Goal: Task Accomplishment & Management: Use online tool/utility

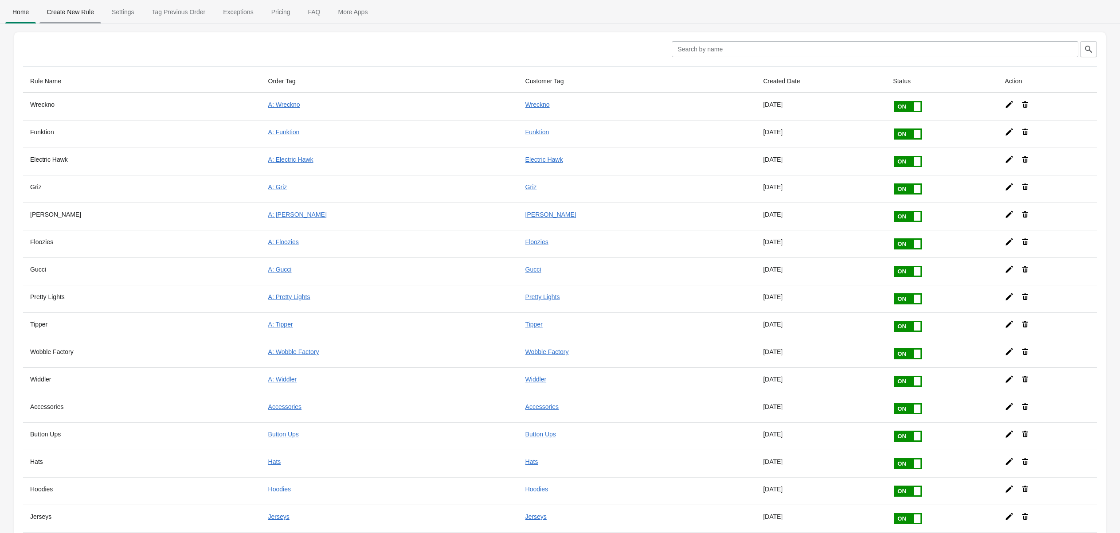
click at [91, 12] on span "Create New Rule" at bounding box center [70, 12] width 62 height 16
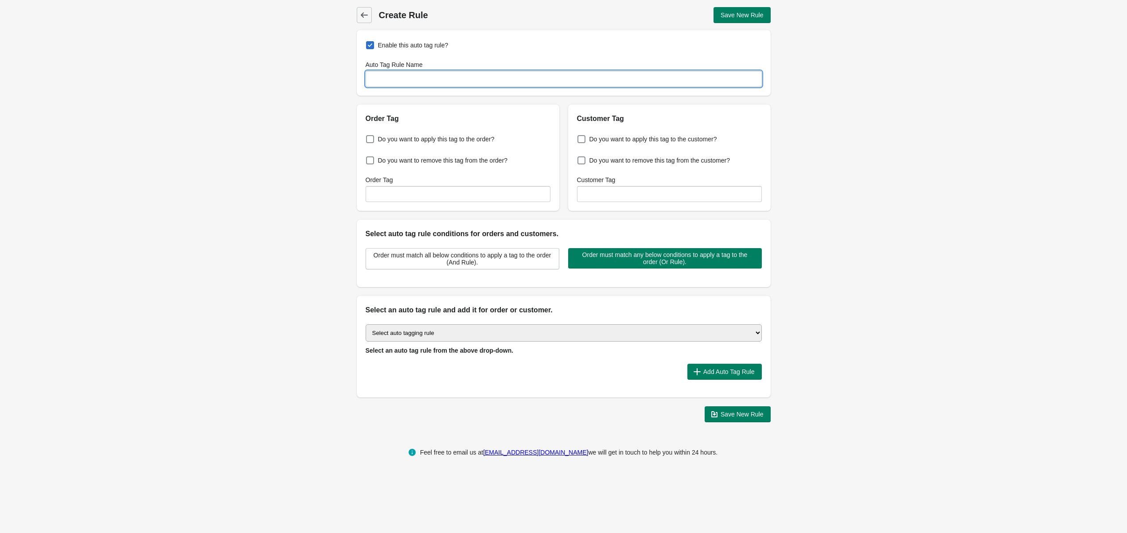
click at [384, 75] on input "Auto Tag Rule Name" at bounding box center [564, 79] width 396 height 16
type input "sfam"
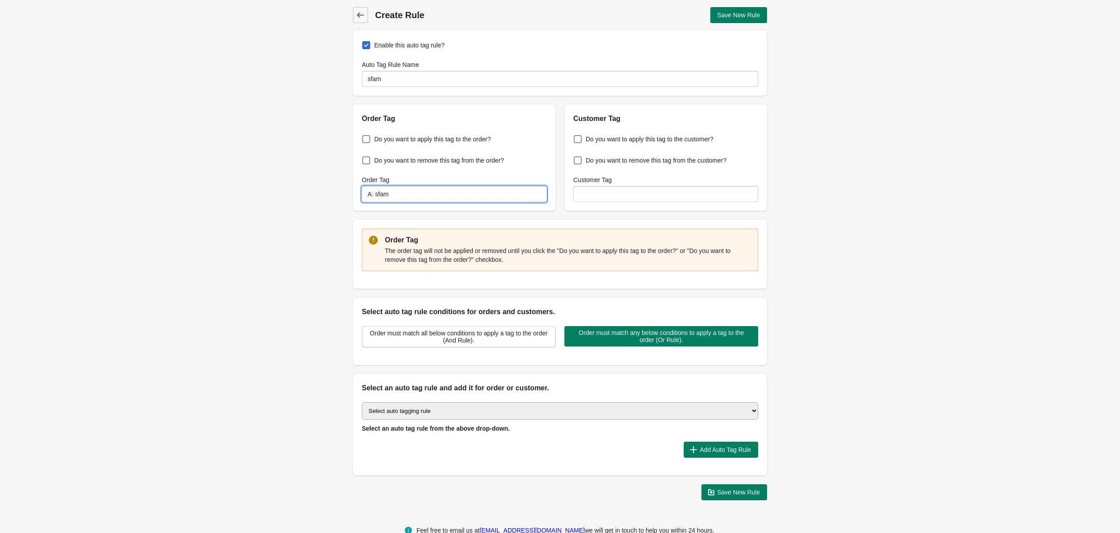
type input "A: sfam"
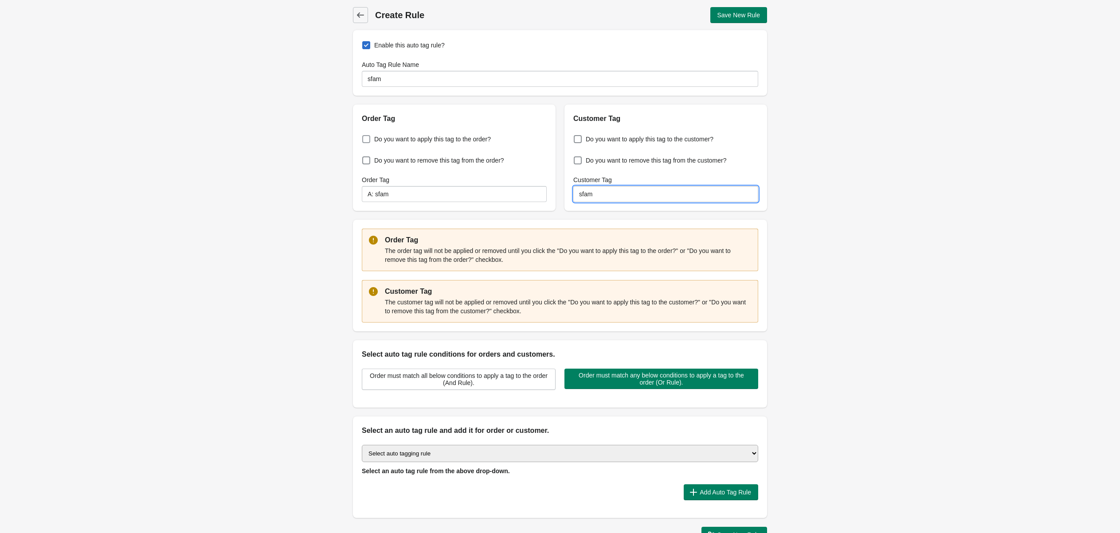
type input "sfam"
click at [368, 139] on span at bounding box center [366, 139] width 8 height 8
click at [364, 137] on input "Do you want to apply this tag to the order?" at bounding box center [364, 137] width 0 height 0
checkbox input "true"
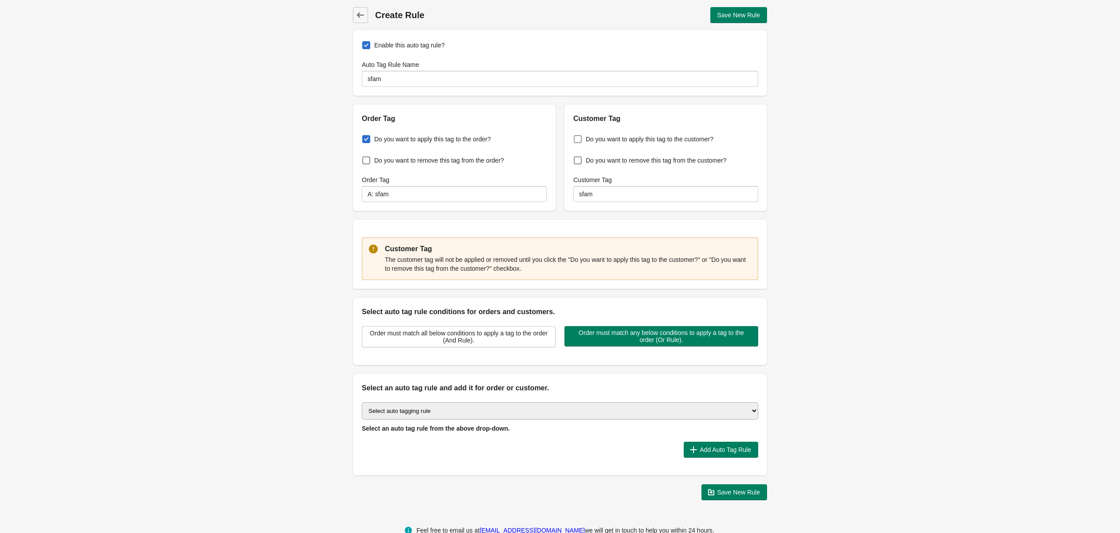
click at [577, 140] on span at bounding box center [578, 139] width 8 height 8
click at [576, 137] on input "Do you want to apply this tag to the customer?" at bounding box center [575, 137] width 0 height 0
checkbox input "true"
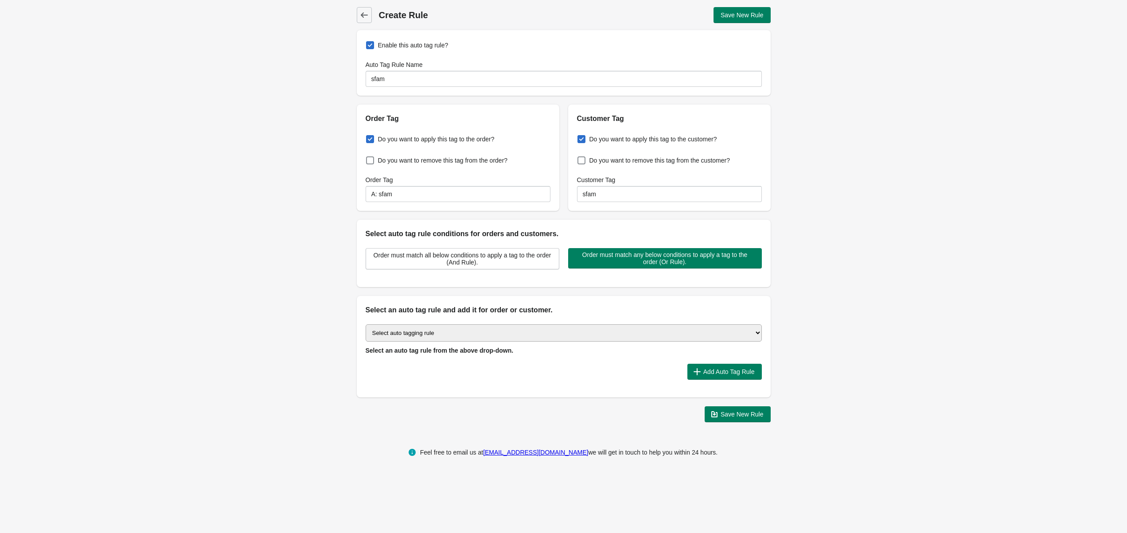
click at [470, 338] on select "Select auto tagging rule Tag by order amount Tag based on the order count (Volu…" at bounding box center [564, 332] width 396 height 17
select select "1"
click at [366, 324] on select "Select auto tagging rule Tag by order amount Tag based on the order count (Volu…" at bounding box center [564, 332] width 396 height 17
click at [708, 373] on span "Add Auto Tag Rule" at bounding box center [728, 371] width 51 height 7
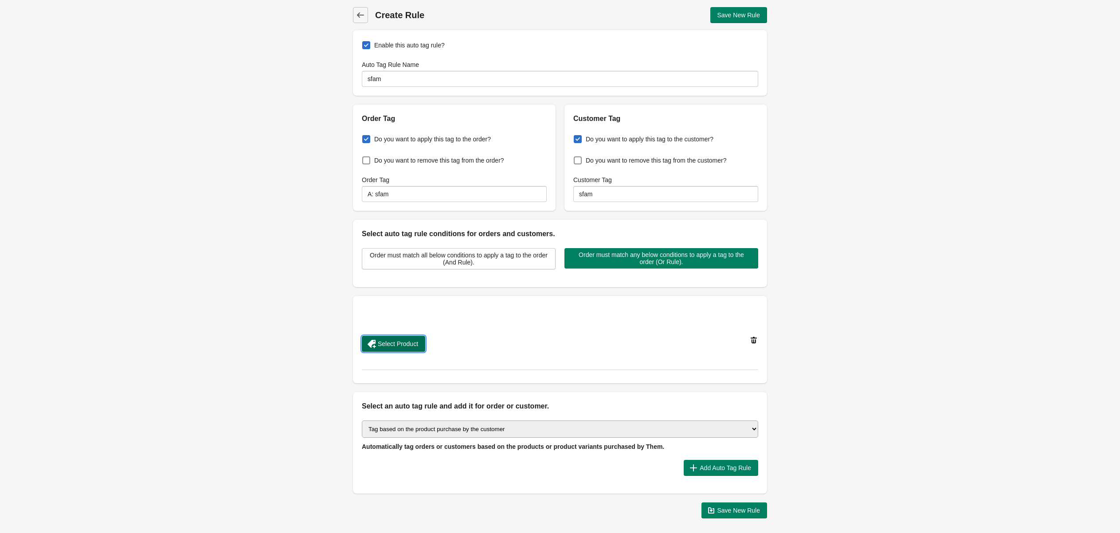
click at [400, 340] on span "Select Product" at bounding box center [393, 344] width 49 height 9
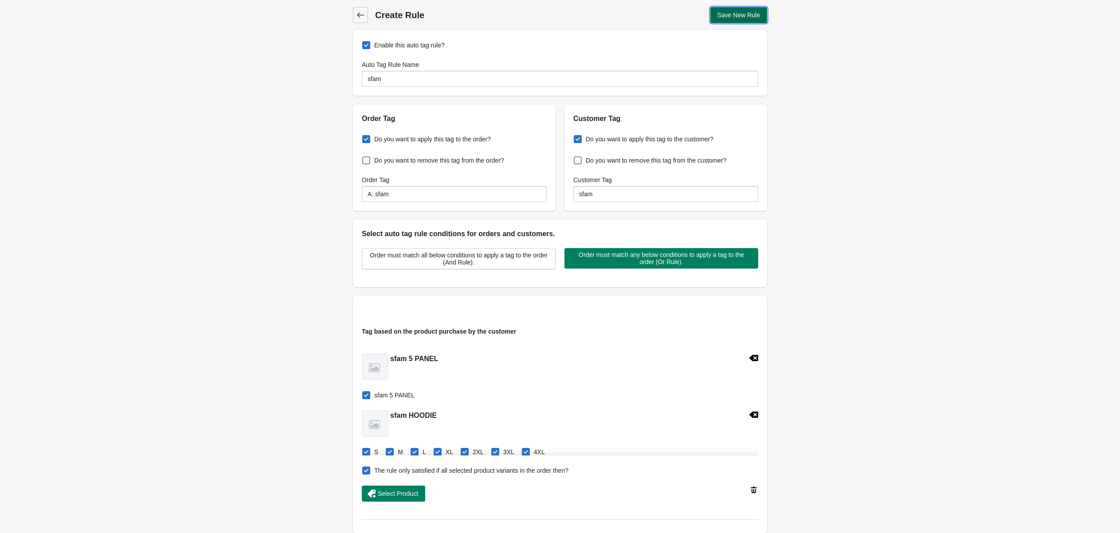
click at [735, 18] on span "Save New Rule" at bounding box center [738, 15] width 43 height 7
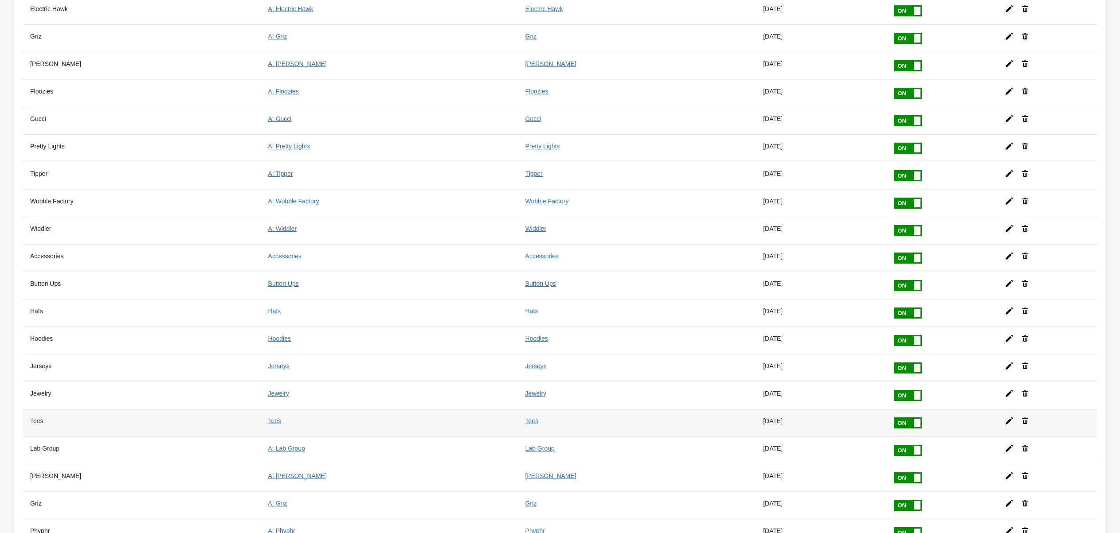
scroll to position [151, 0]
click at [1004, 416] on icon at bounding box center [1008, 420] width 9 height 9
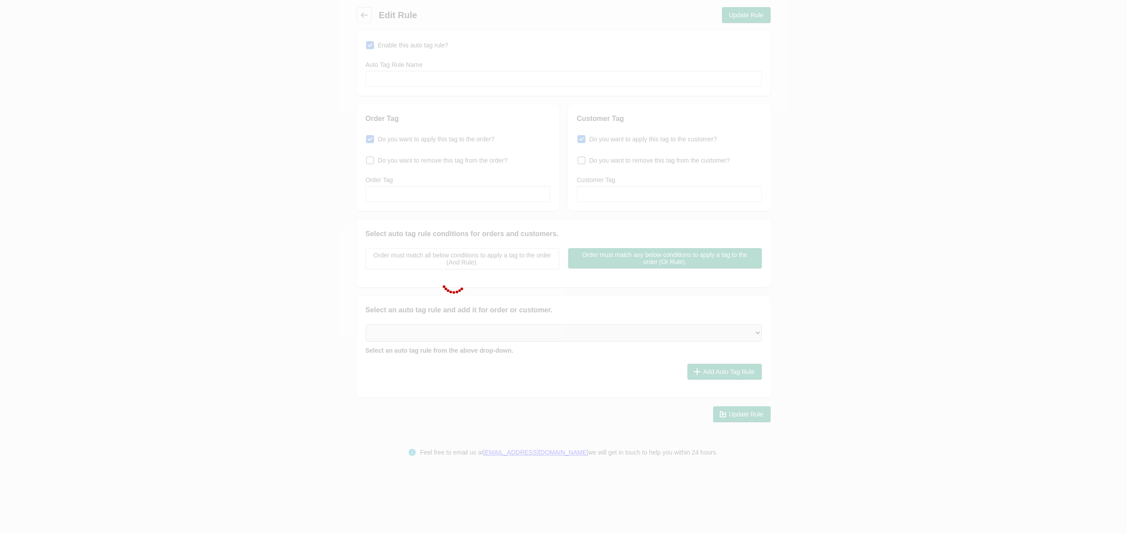
type input "Tees"
checkbox input "true"
type input "Tees"
checkbox input "true"
type input "Tees"
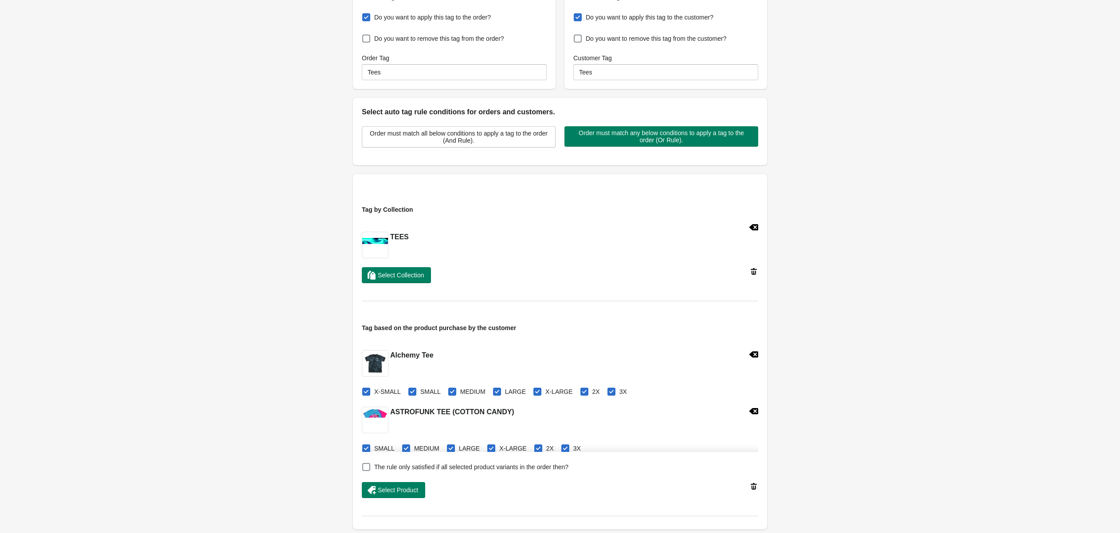
scroll to position [200, 0]
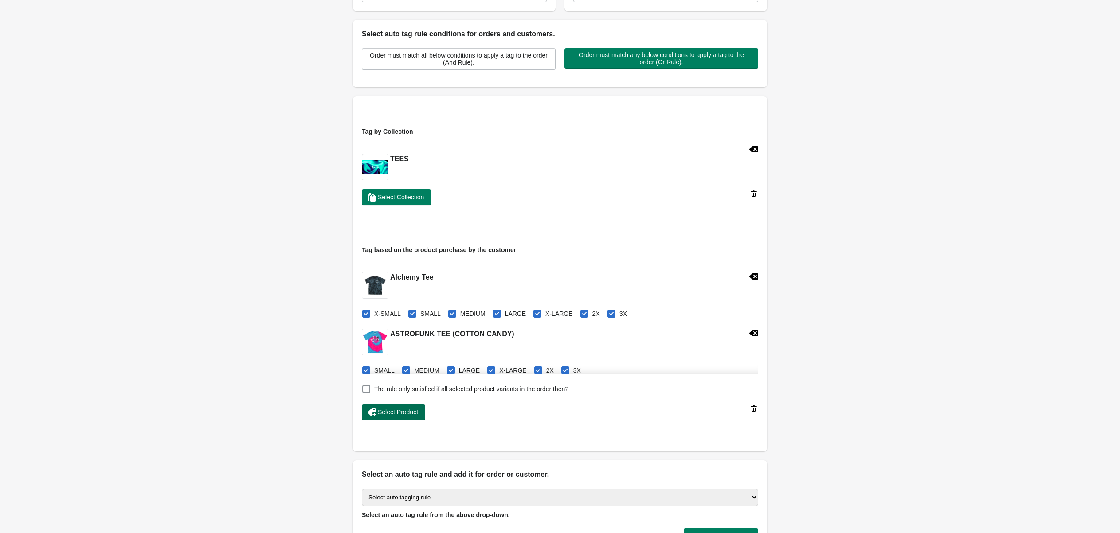
click at [389, 406] on button "Select Product" at bounding box center [393, 412] width 63 height 16
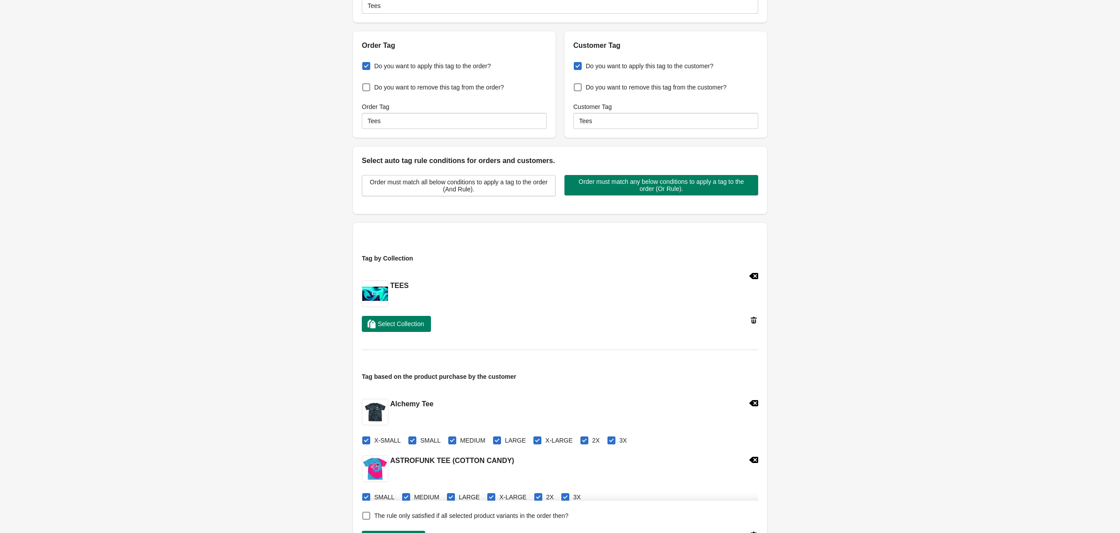
scroll to position [0, 0]
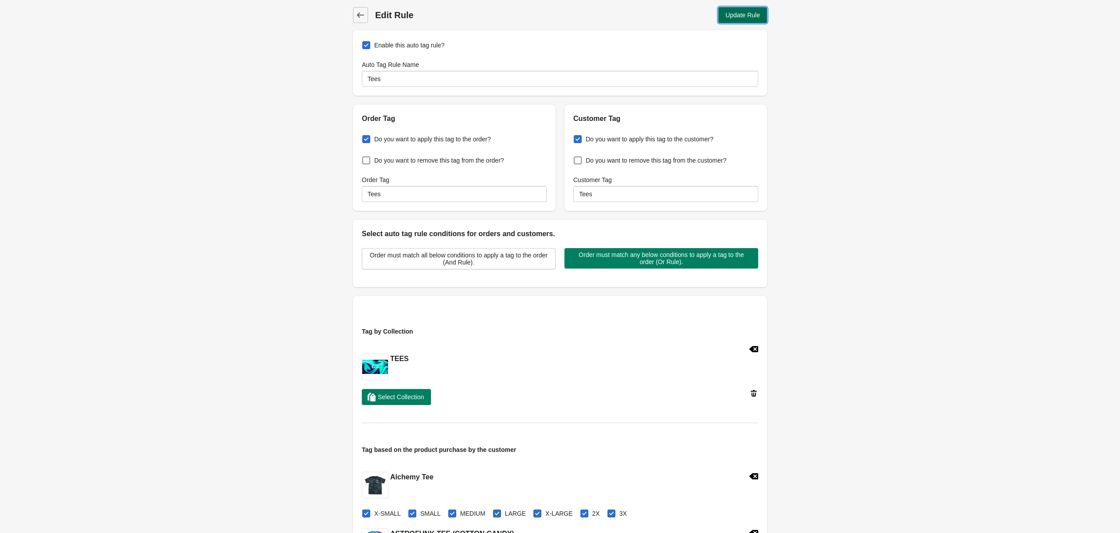
click at [723, 13] on button "Update Rule" at bounding box center [742, 15] width 49 height 16
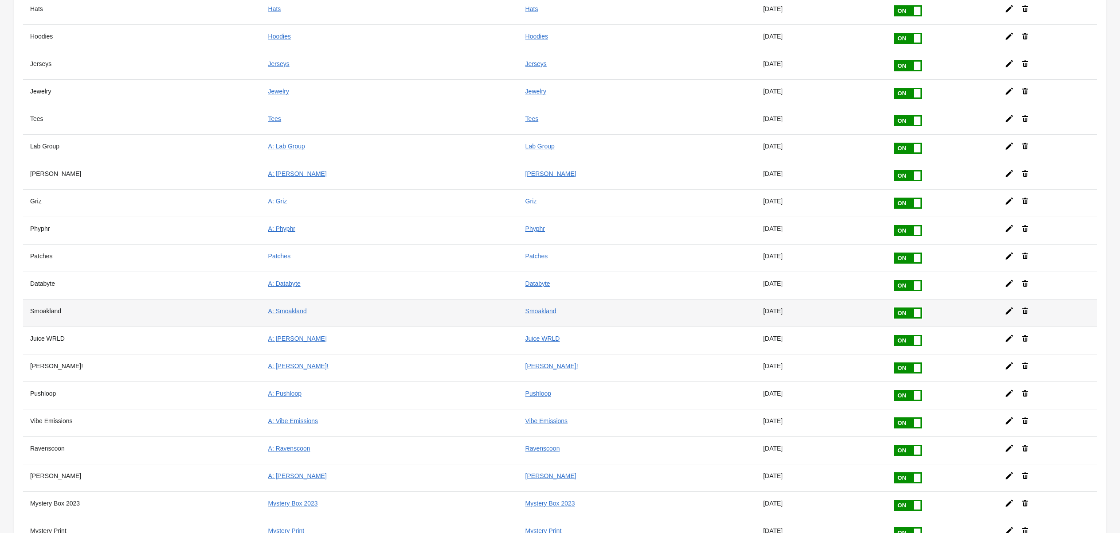
scroll to position [442, 0]
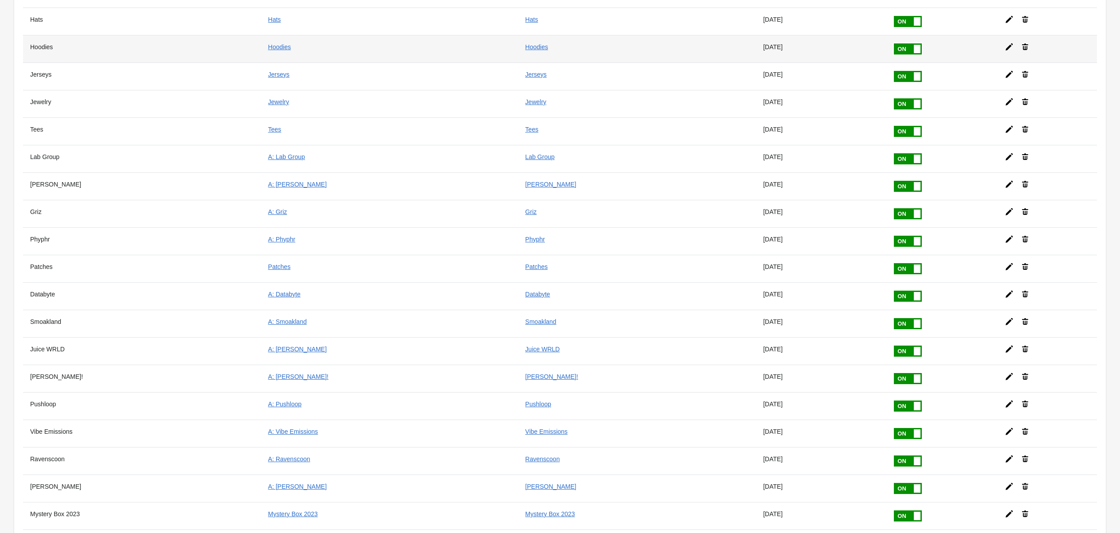
click at [1004, 43] on icon at bounding box center [1008, 47] width 9 height 9
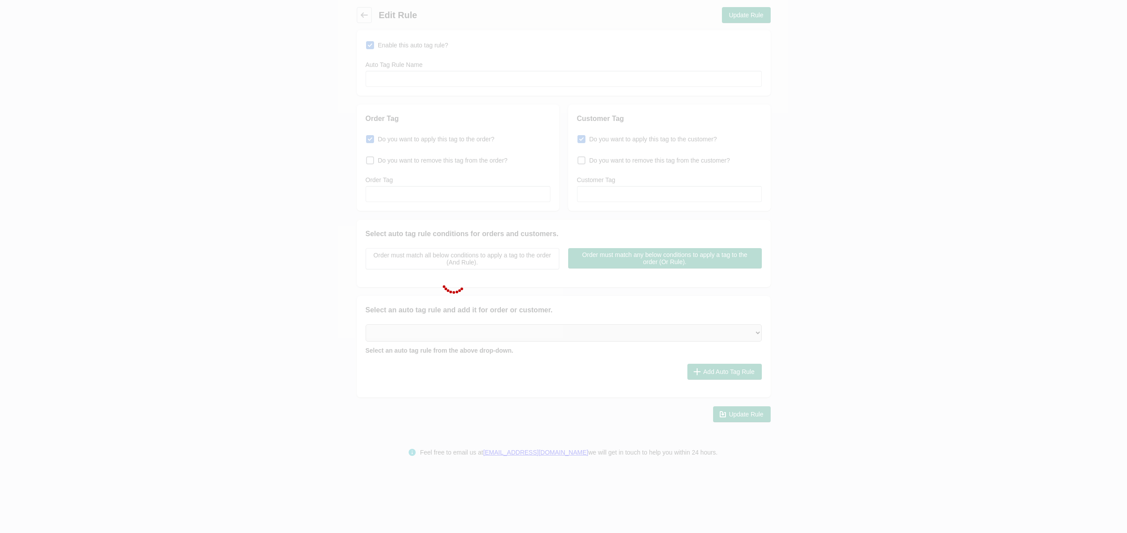
type input "Hoodies"
checkbox input "true"
type input "Hoodies"
checkbox input "true"
type input "Hoodies"
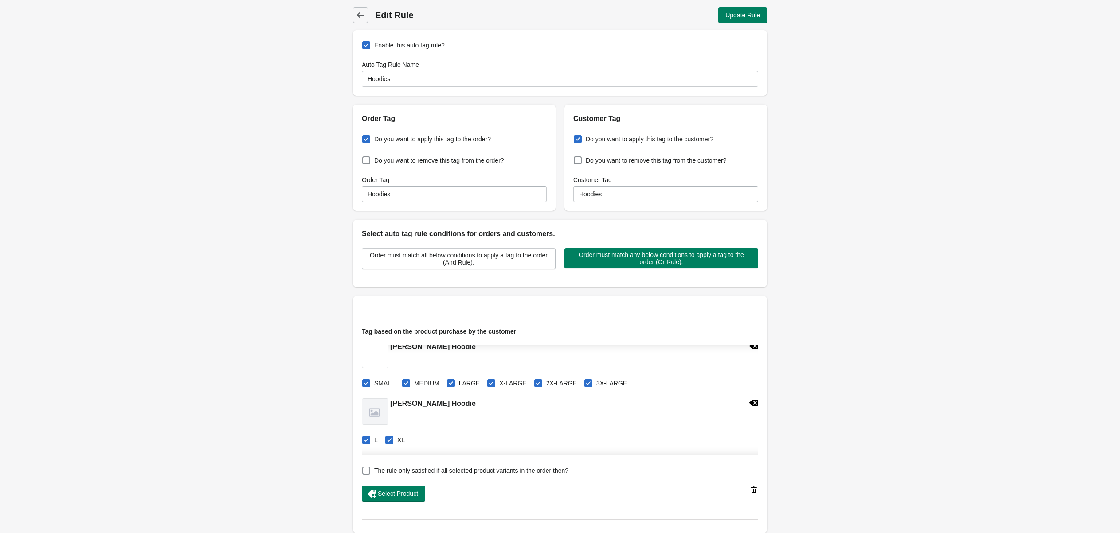
scroll to position [477, 0]
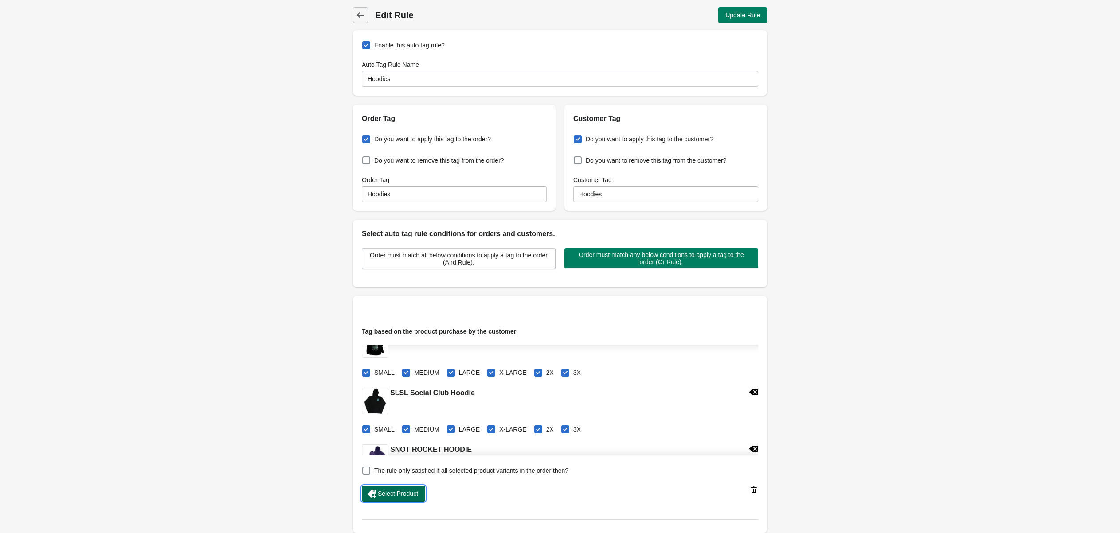
click at [405, 491] on span "Select Product" at bounding box center [398, 493] width 40 height 7
click at [736, 20] on button "Update Rule" at bounding box center [742, 15] width 49 height 16
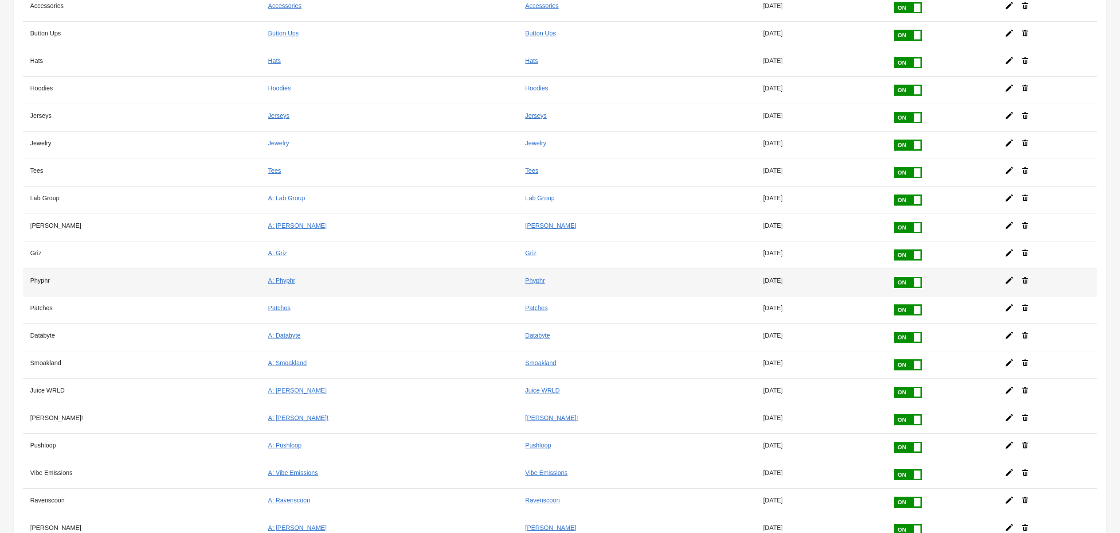
scroll to position [401, 0]
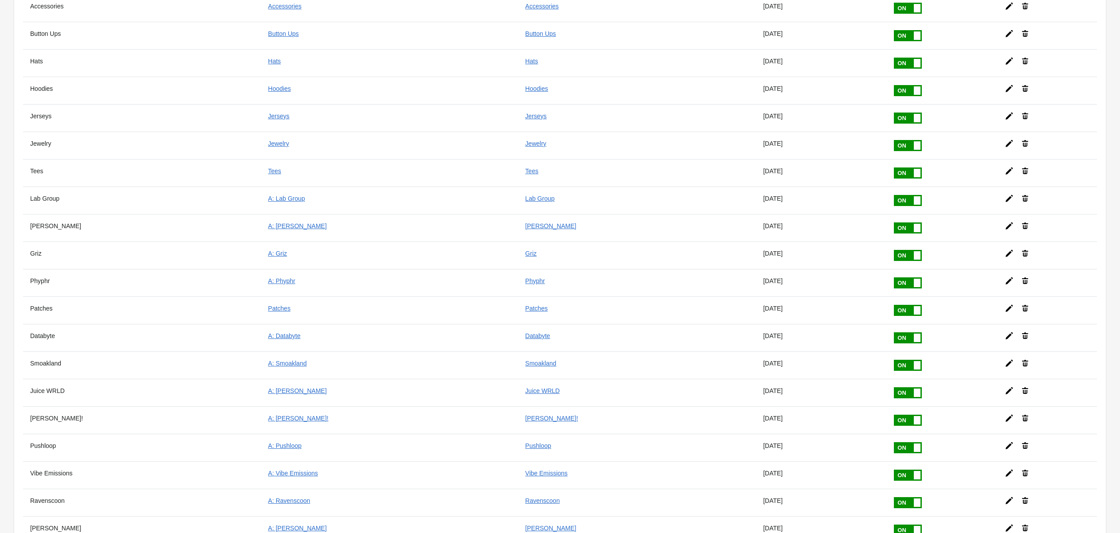
click at [1005, 58] on icon at bounding box center [1008, 61] width 7 height 7
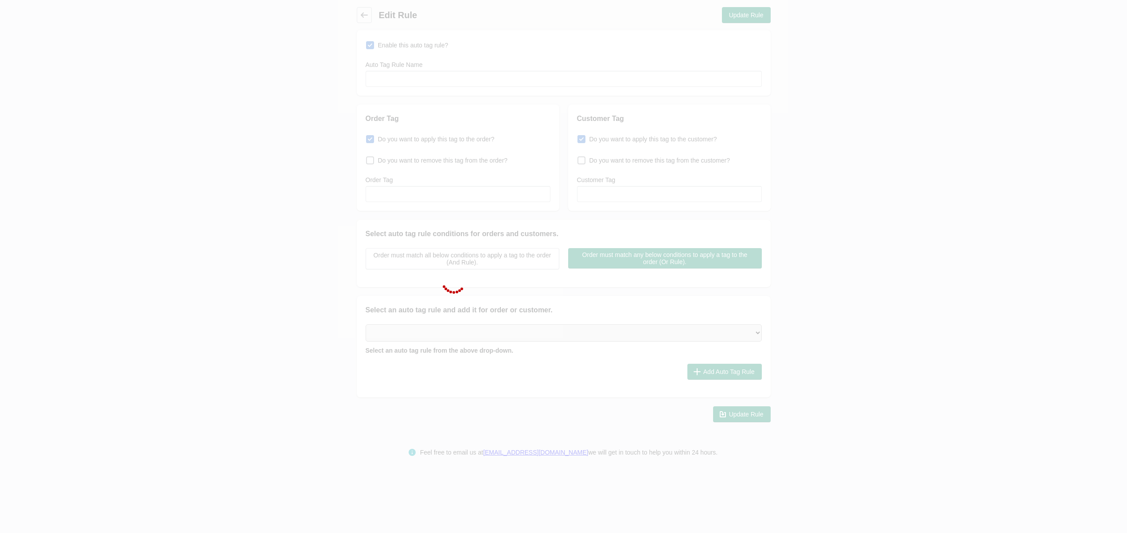
type input "Hats"
checkbox input "true"
type input "Hats"
checkbox input "true"
type input "Hats"
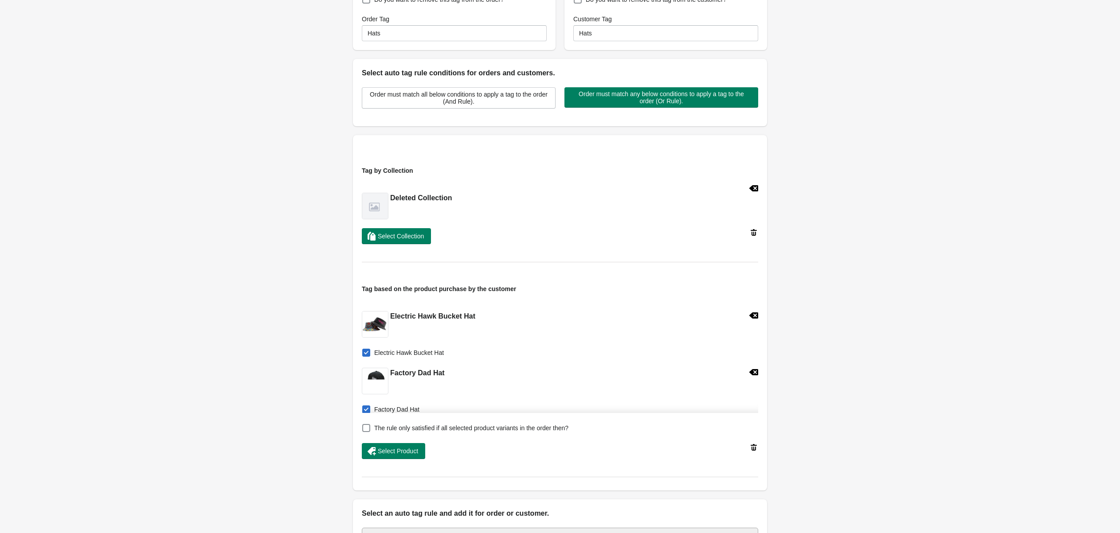
scroll to position [216, 0]
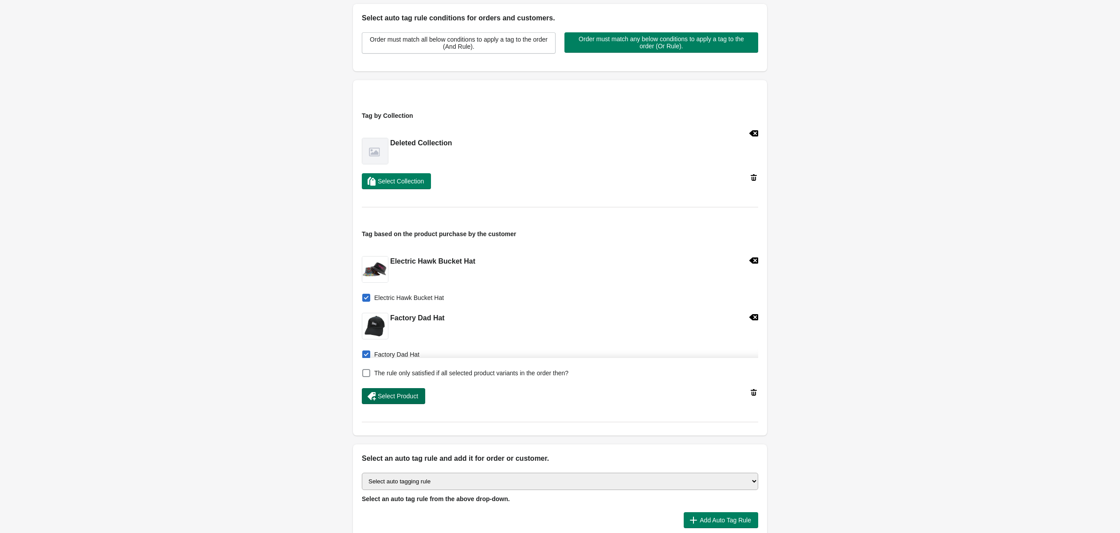
click at [393, 394] on span "Select Product" at bounding box center [398, 396] width 40 height 7
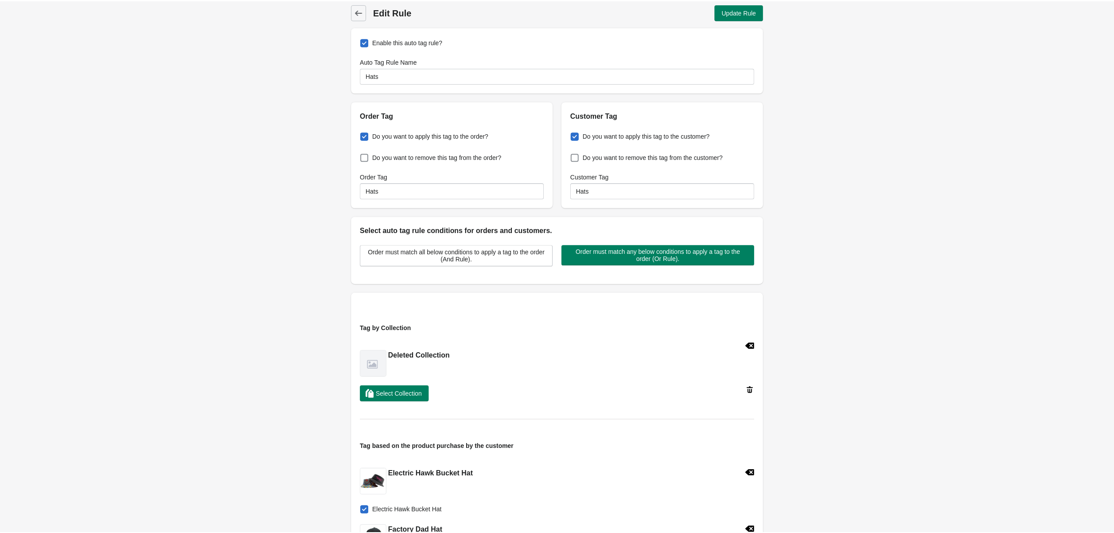
scroll to position [0, 0]
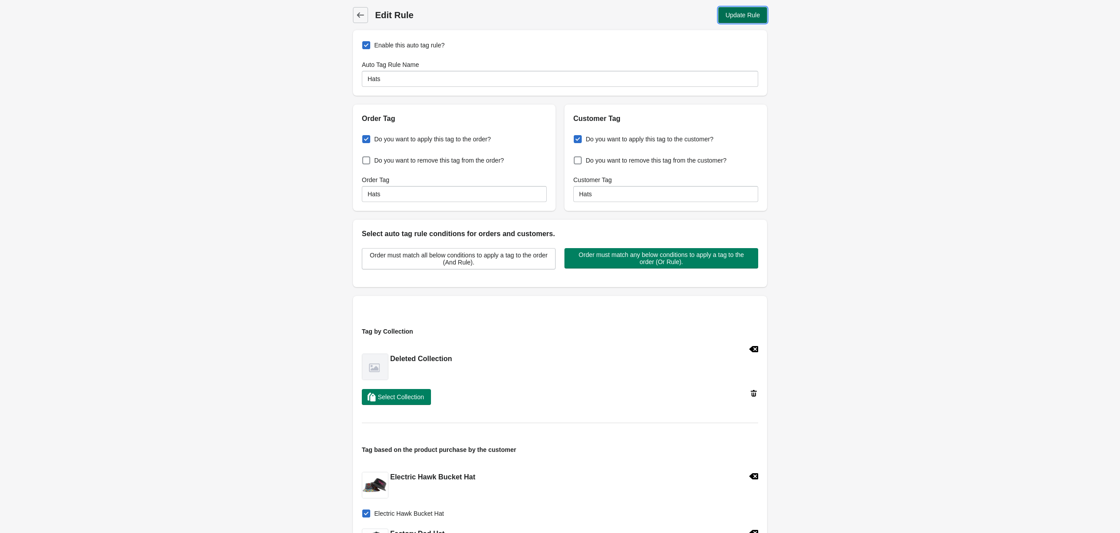
click at [730, 20] on button "Update Rule" at bounding box center [742, 15] width 49 height 16
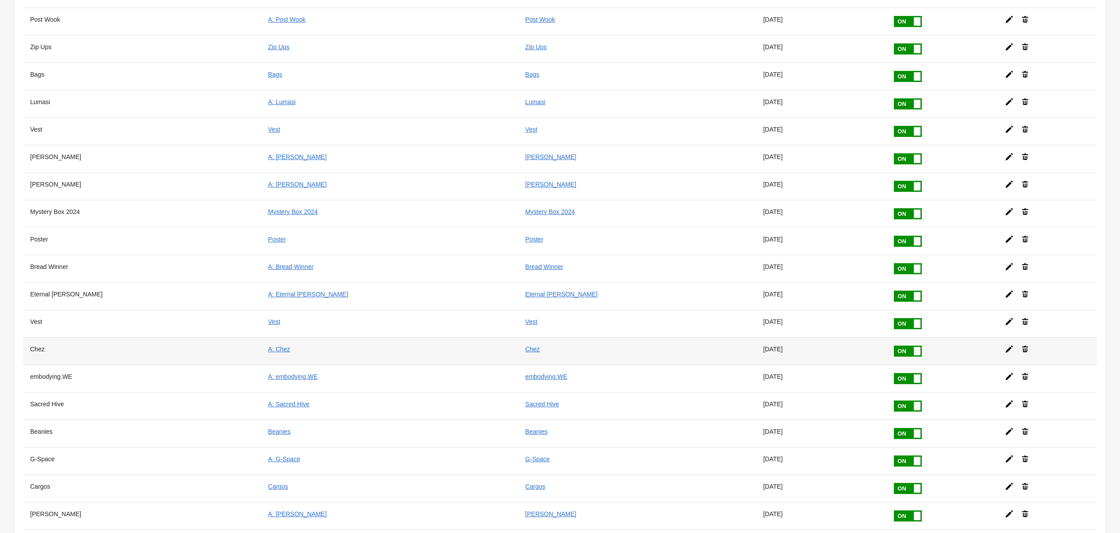
scroll to position [1951, 0]
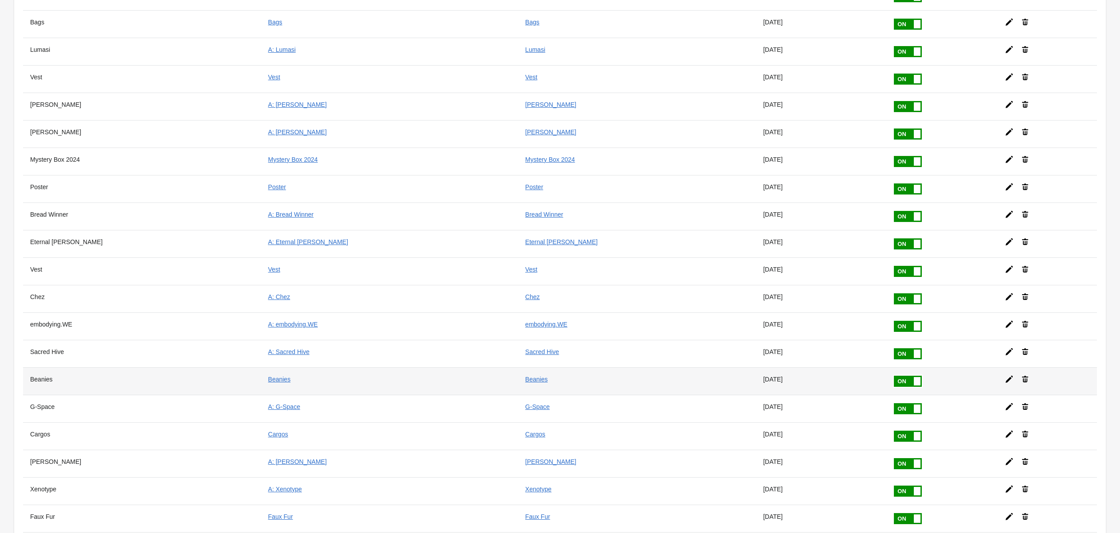
click at [1004, 375] on icon at bounding box center [1008, 379] width 9 height 9
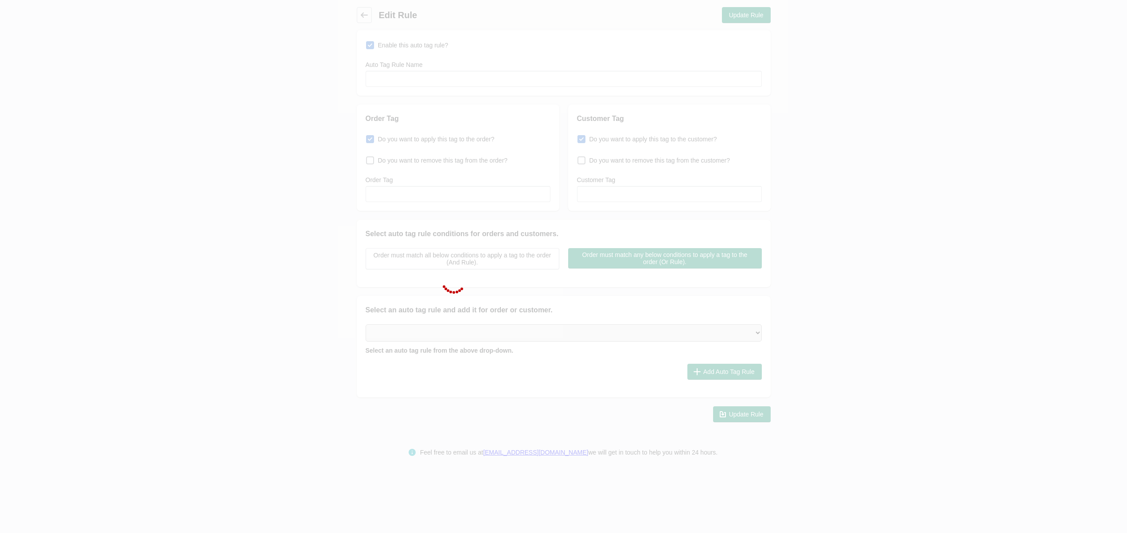
type input "Beanies"
checkbox input "true"
type input "Beanies"
checkbox input "true"
type input "Beanies"
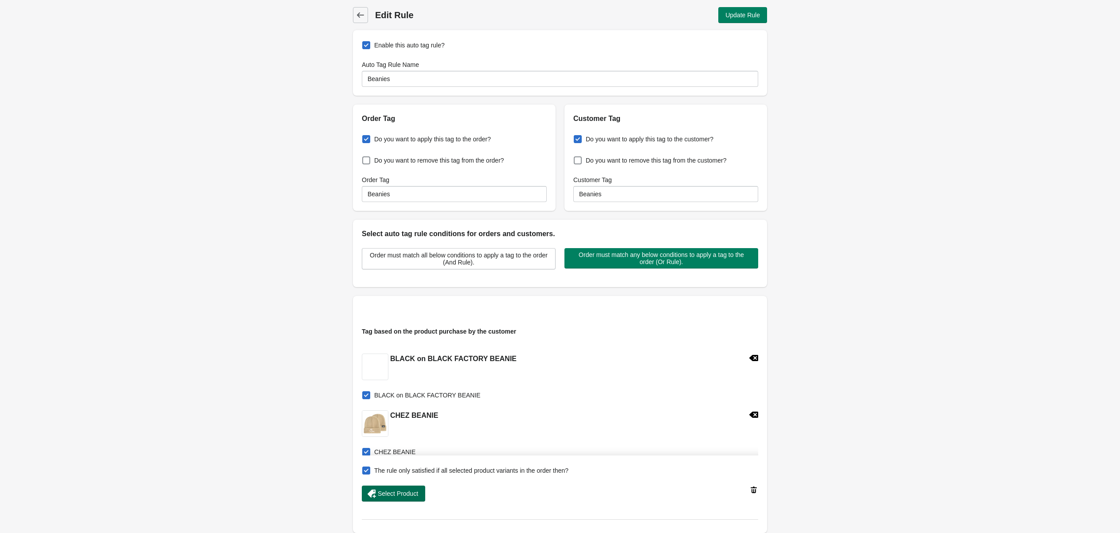
click at [403, 492] on span "Select Product" at bounding box center [398, 493] width 40 height 7
click at [736, 17] on span "Update Rule" at bounding box center [742, 15] width 35 height 7
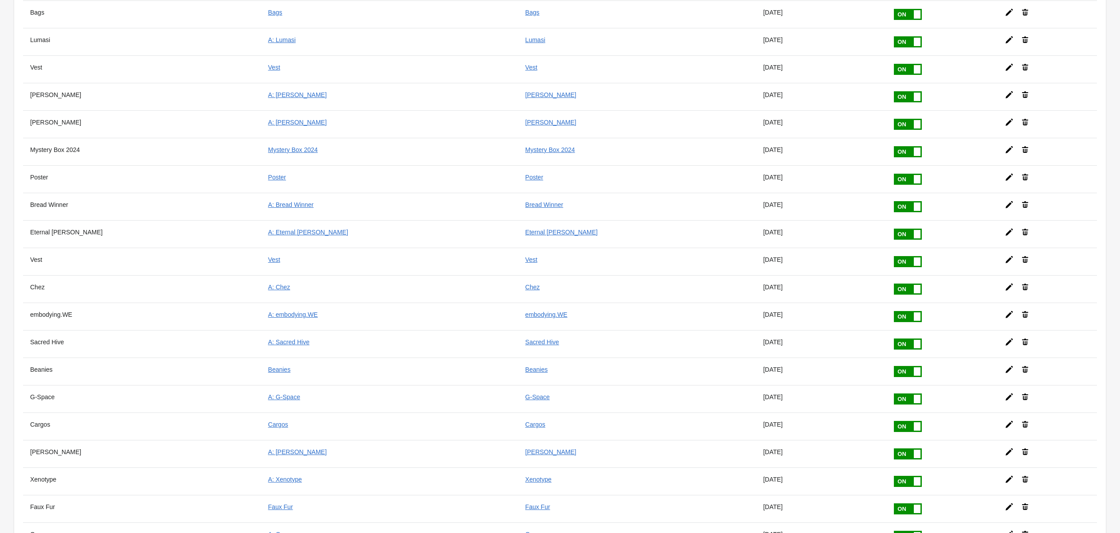
scroll to position [2075, 0]
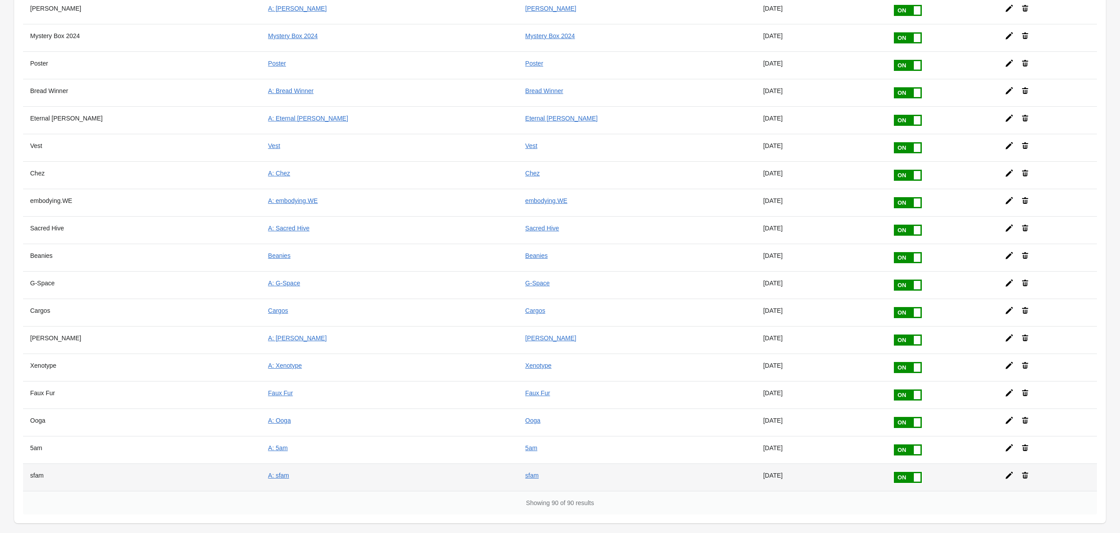
click at [1005, 472] on icon at bounding box center [1008, 475] width 7 height 7
click at [0, 0] on div at bounding box center [0, 0] width 0 height 0
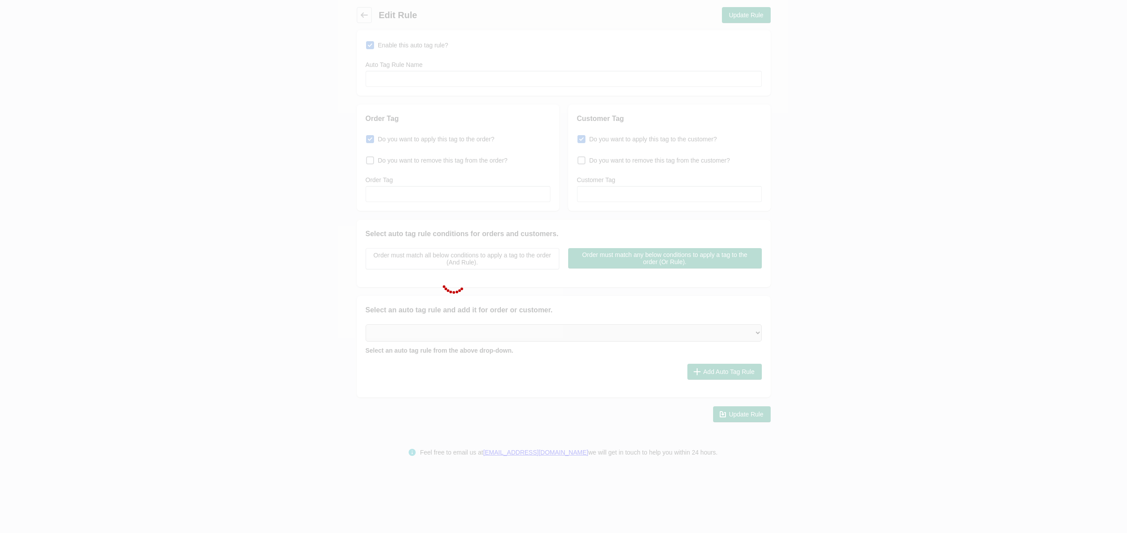
type input "sfam"
checkbox input "true"
type input "A: sfam"
checkbox input "true"
type input "sfam"
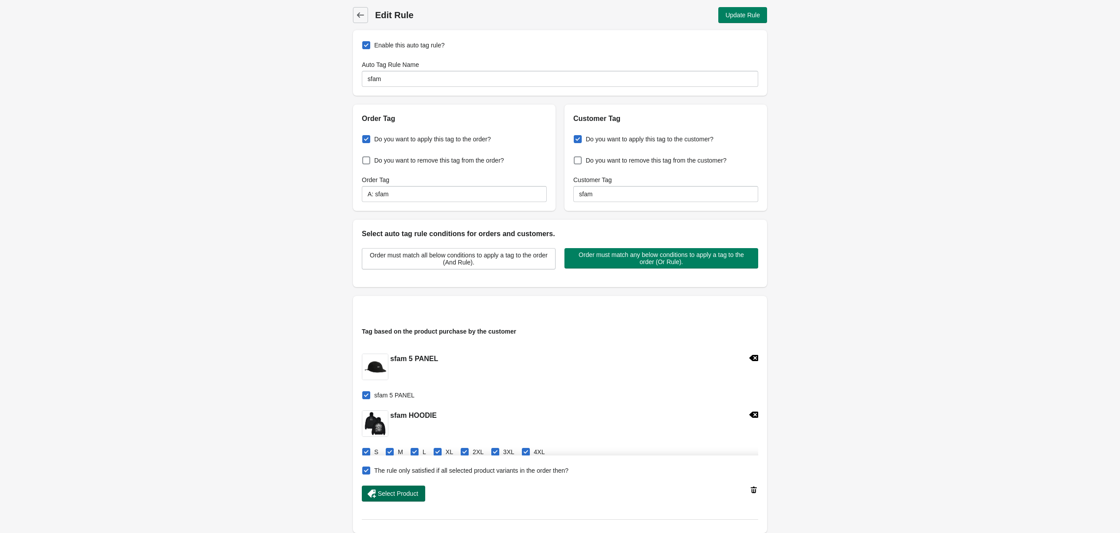
click at [408, 494] on span "Select Product" at bounding box center [398, 493] width 40 height 7
click at [739, 19] on button "Update Rule" at bounding box center [742, 15] width 49 height 16
